Goal: Task Accomplishment & Management: Manage account settings

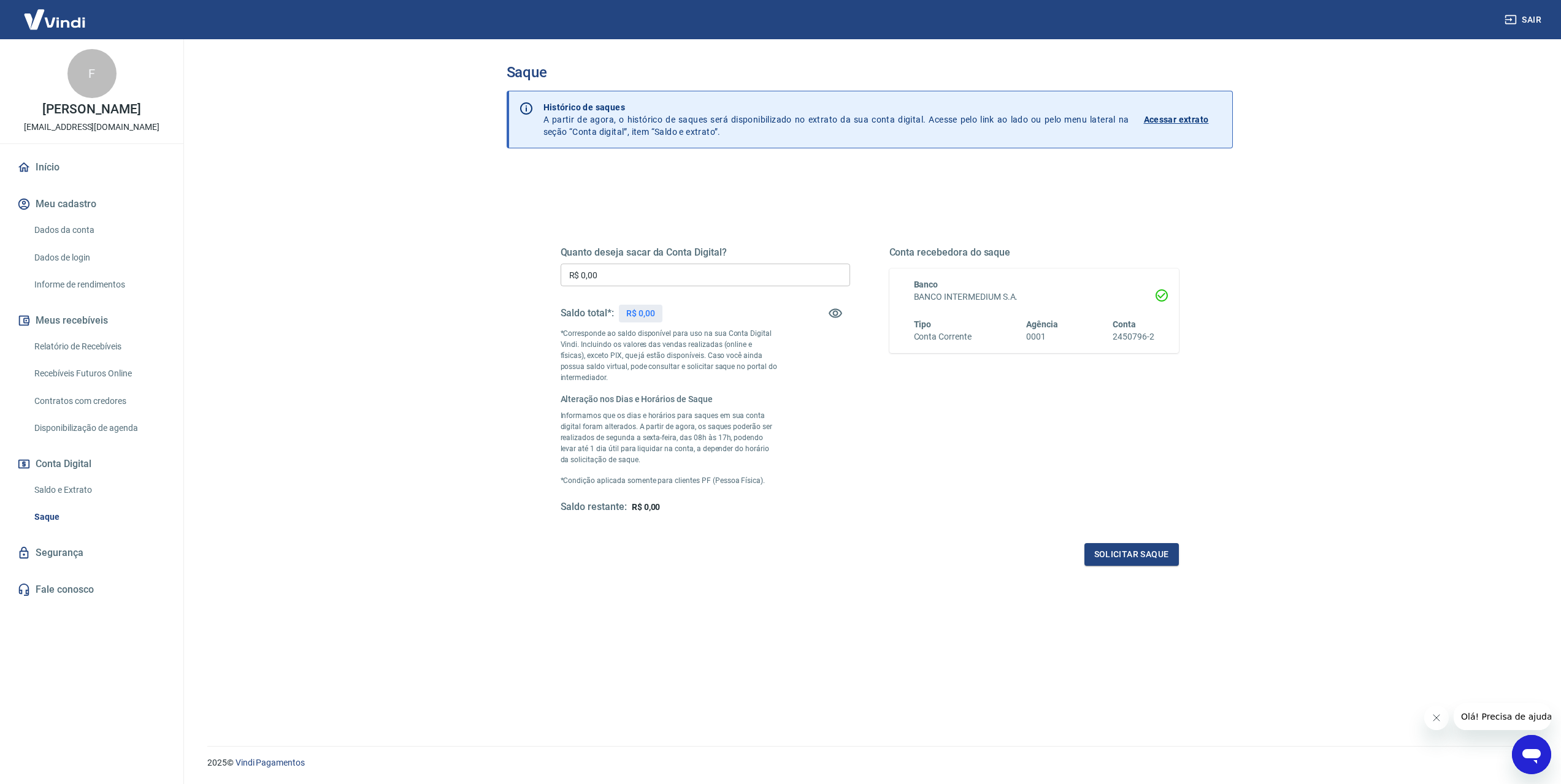
click at [65, 163] on link "Início" at bounding box center [91, 167] width 154 height 27
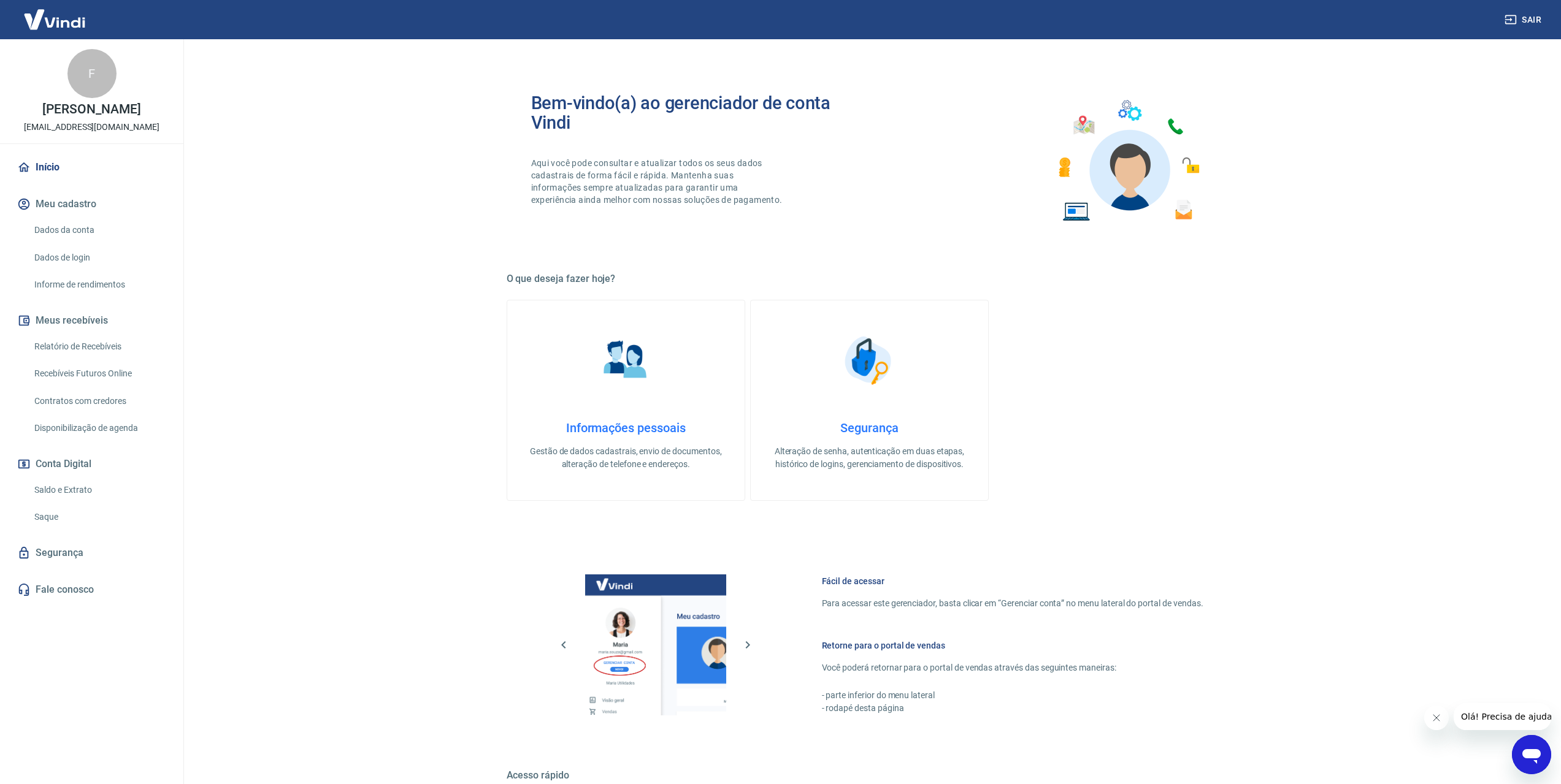
click at [60, 227] on link "Dados da conta" at bounding box center [99, 230] width 139 height 25
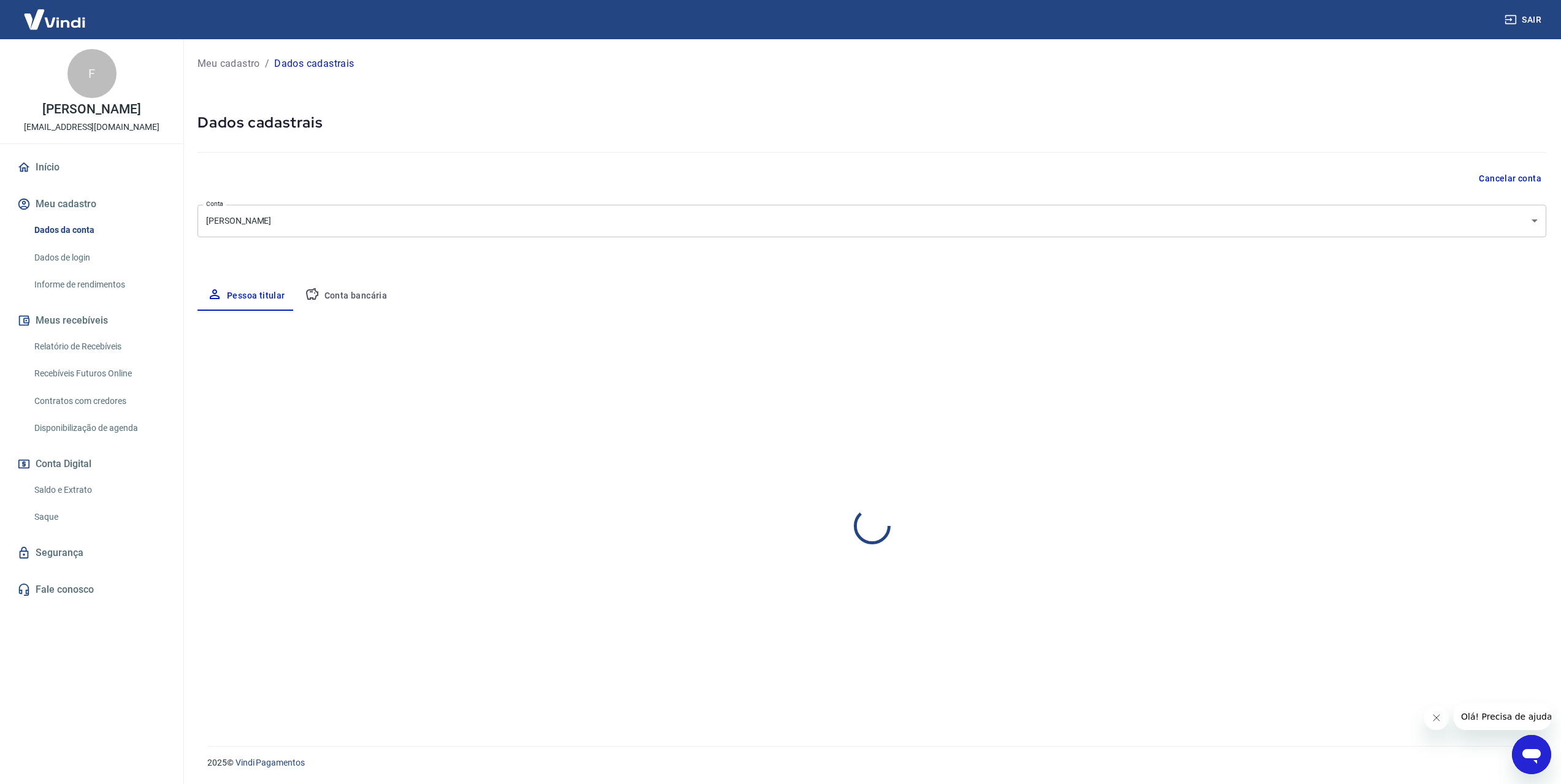
select select "RS"
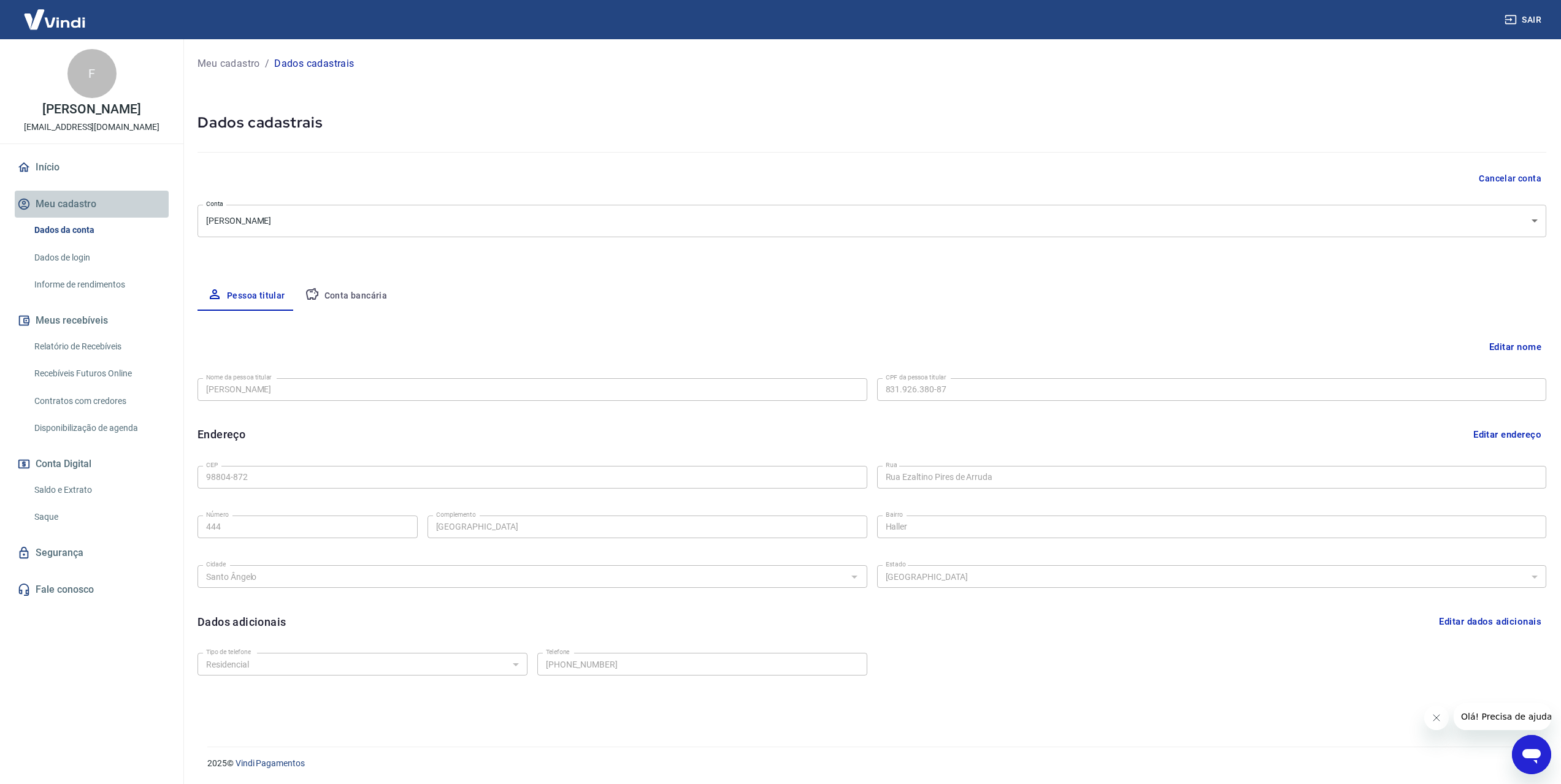
click at [56, 194] on button "Meu cadastro" at bounding box center [91, 204] width 154 height 27
click at [53, 167] on link "Início" at bounding box center [91, 167] width 154 height 27
